Goal: Task Accomplishment & Management: Manage account settings

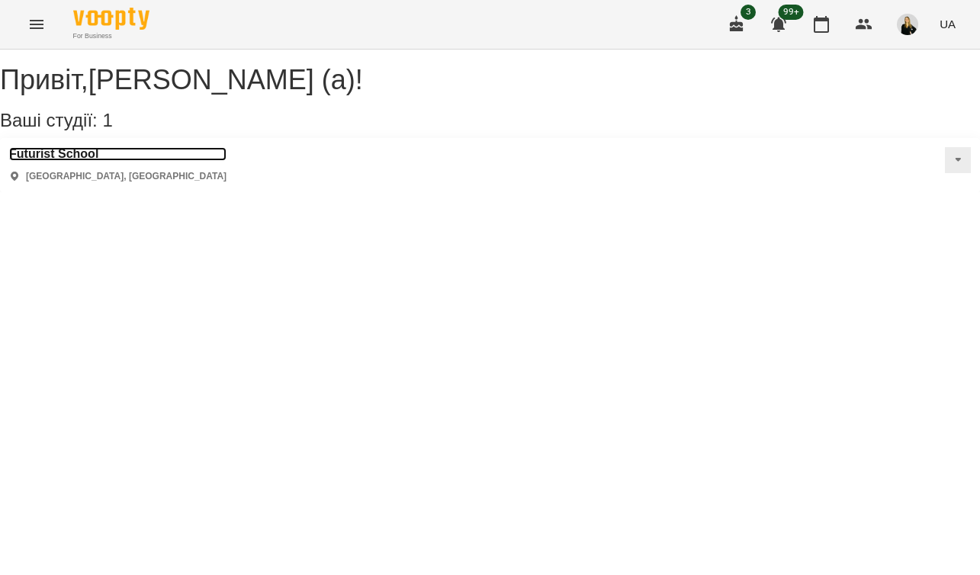
click at [75, 161] on h3 "Futurist School" at bounding box center [117, 154] width 217 height 14
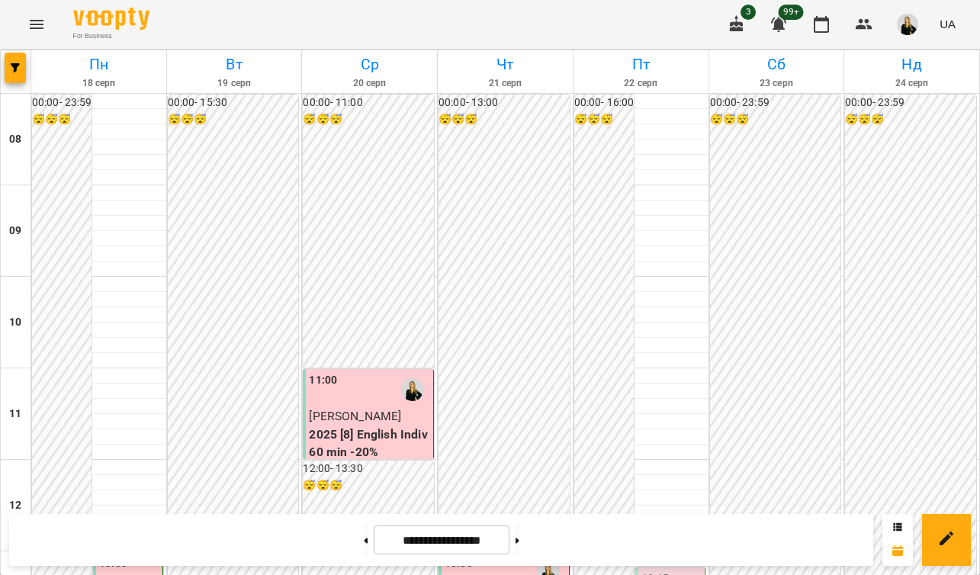
scroll to position [447, 0]
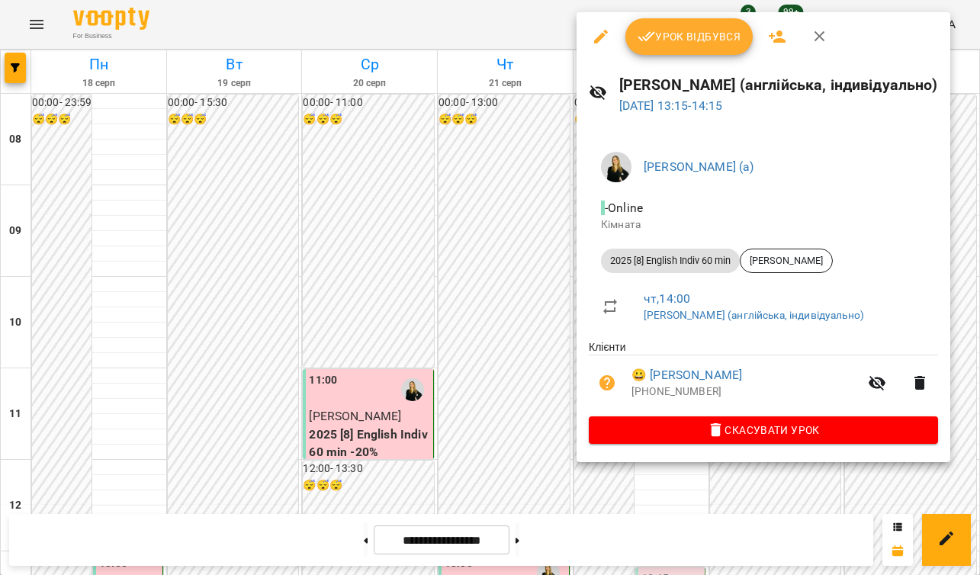
click at [696, 51] on button "Урок відбувся" at bounding box center [689, 36] width 128 height 37
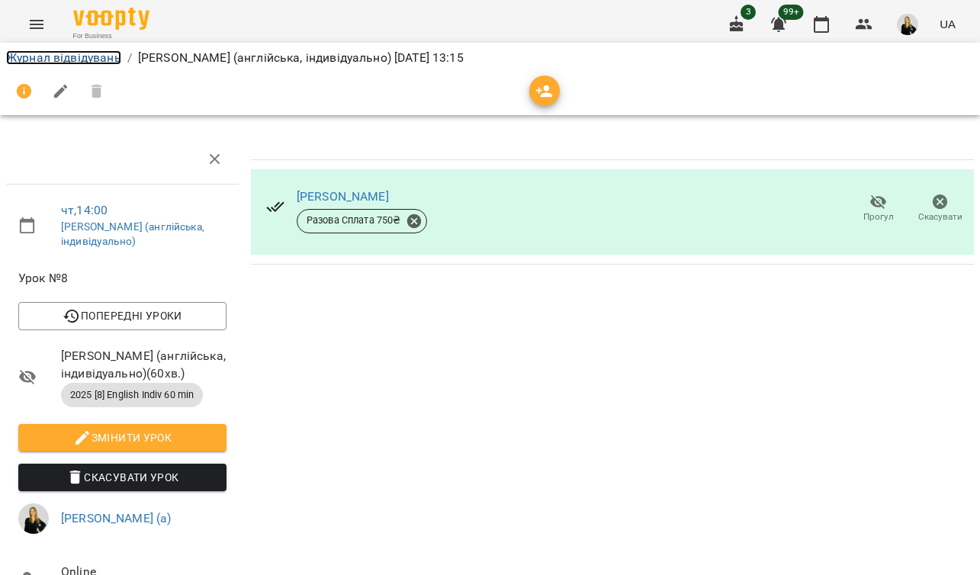
click at [94, 56] on link "Журнал відвідувань" at bounding box center [63, 57] width 115 height 14
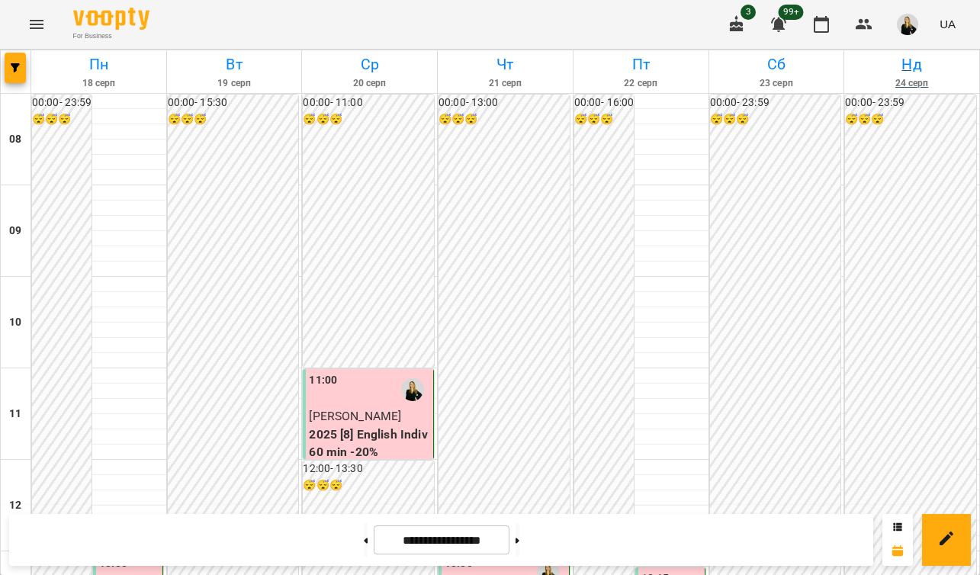
scroll to position [506, 0]
click at [903, 30] on img "button" at bounding box center [907, 24] width 21 height 21
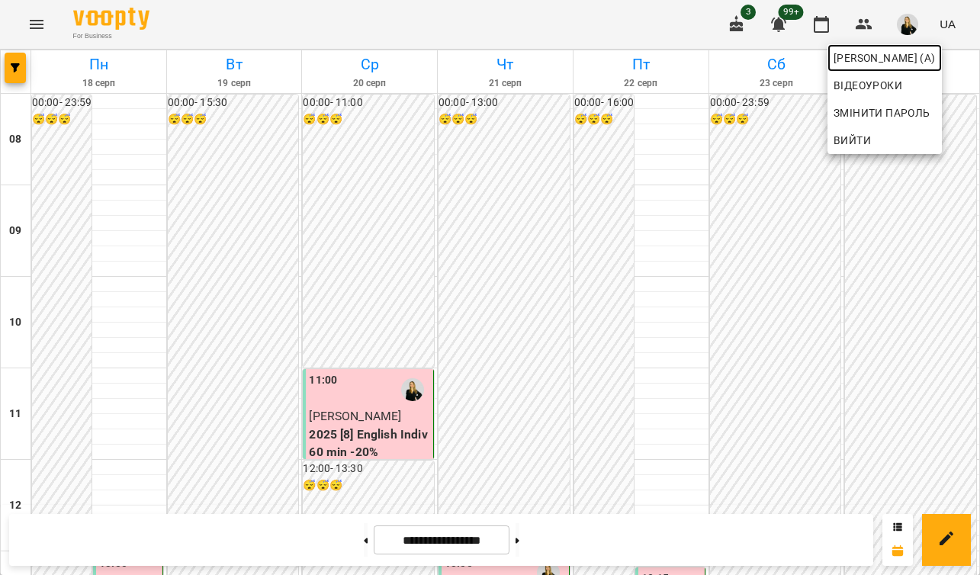
click at [888, 60] on span "[PERSON_NAME] (а)" at bounding box center [884, 58] width 102 height 18
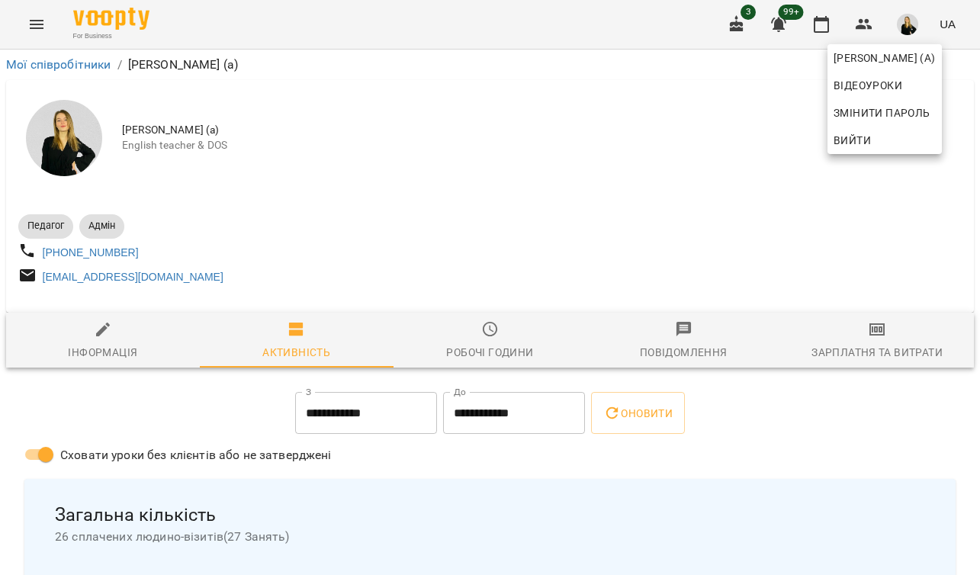
click at [604, 12] on div at bounding box center [490, 287] width 980 height 575
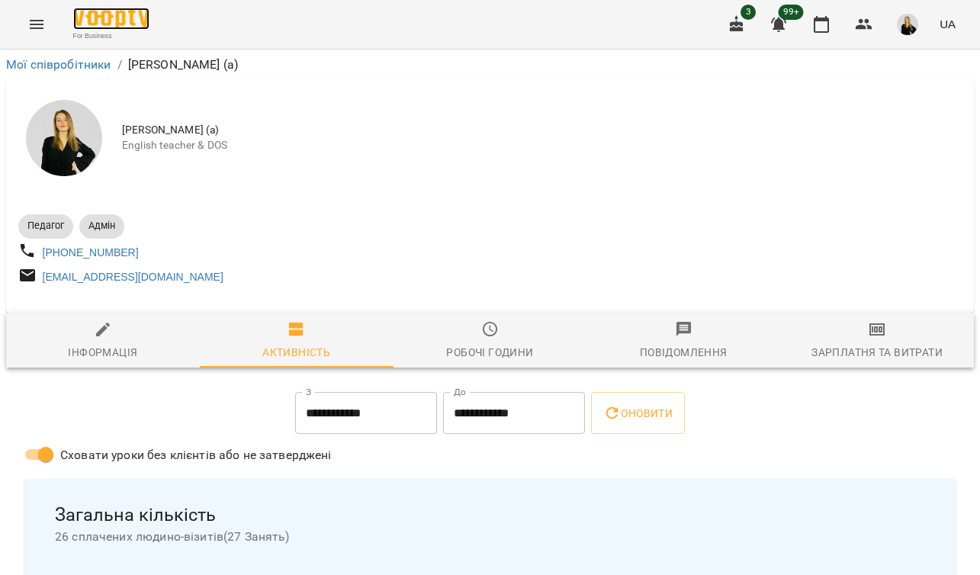
click at [112, 24] on img at bounding box center [111, 19] width 76 height 22
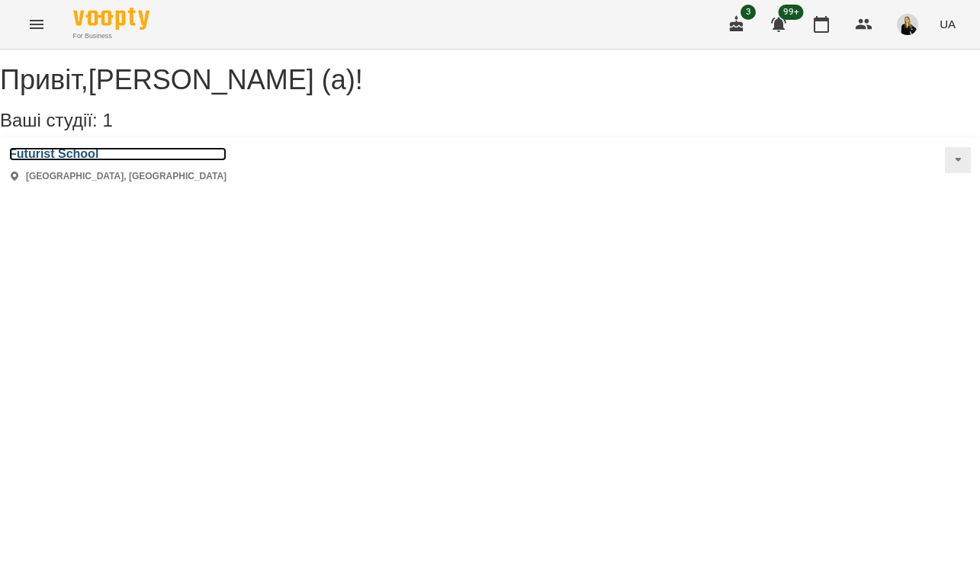
click at [91, 161] on h3 "Futurist School" at bounding box center [117, 154] width 217 height 14
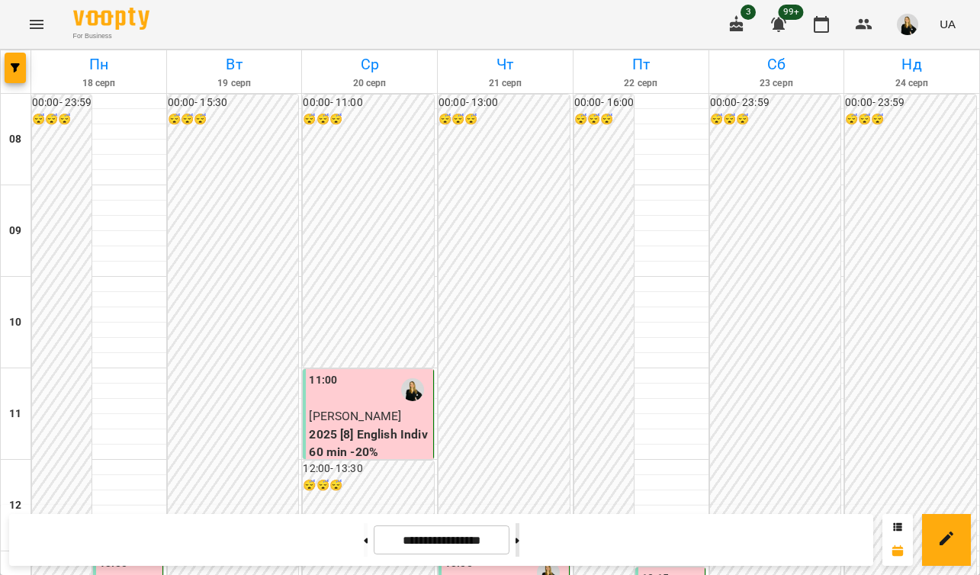
click at [519, 543] on button at bounding box center [517, 540] width 4 height 34
type input "**********"
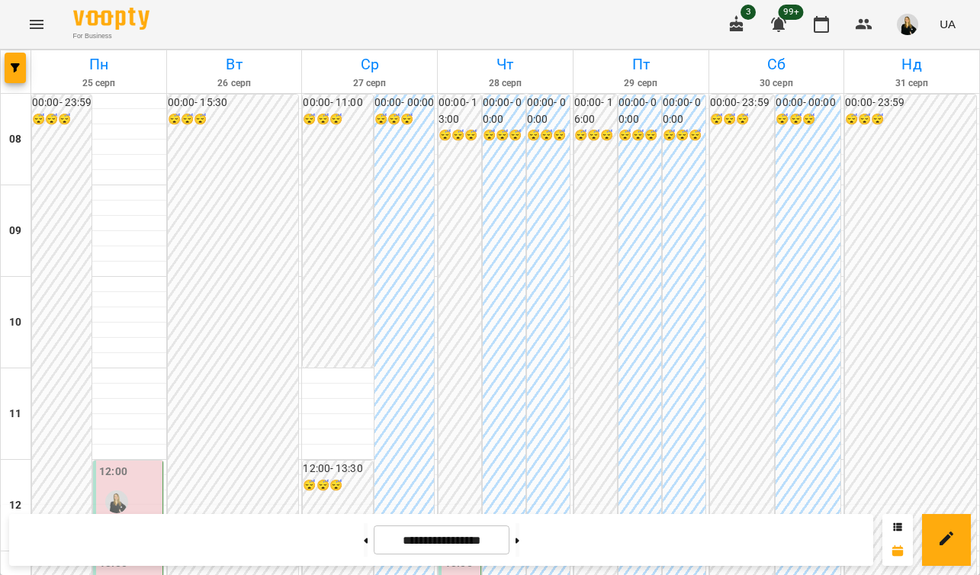
scroll to position [720, 0]
